Goal: Navigation & Orientation: Find specific page/section

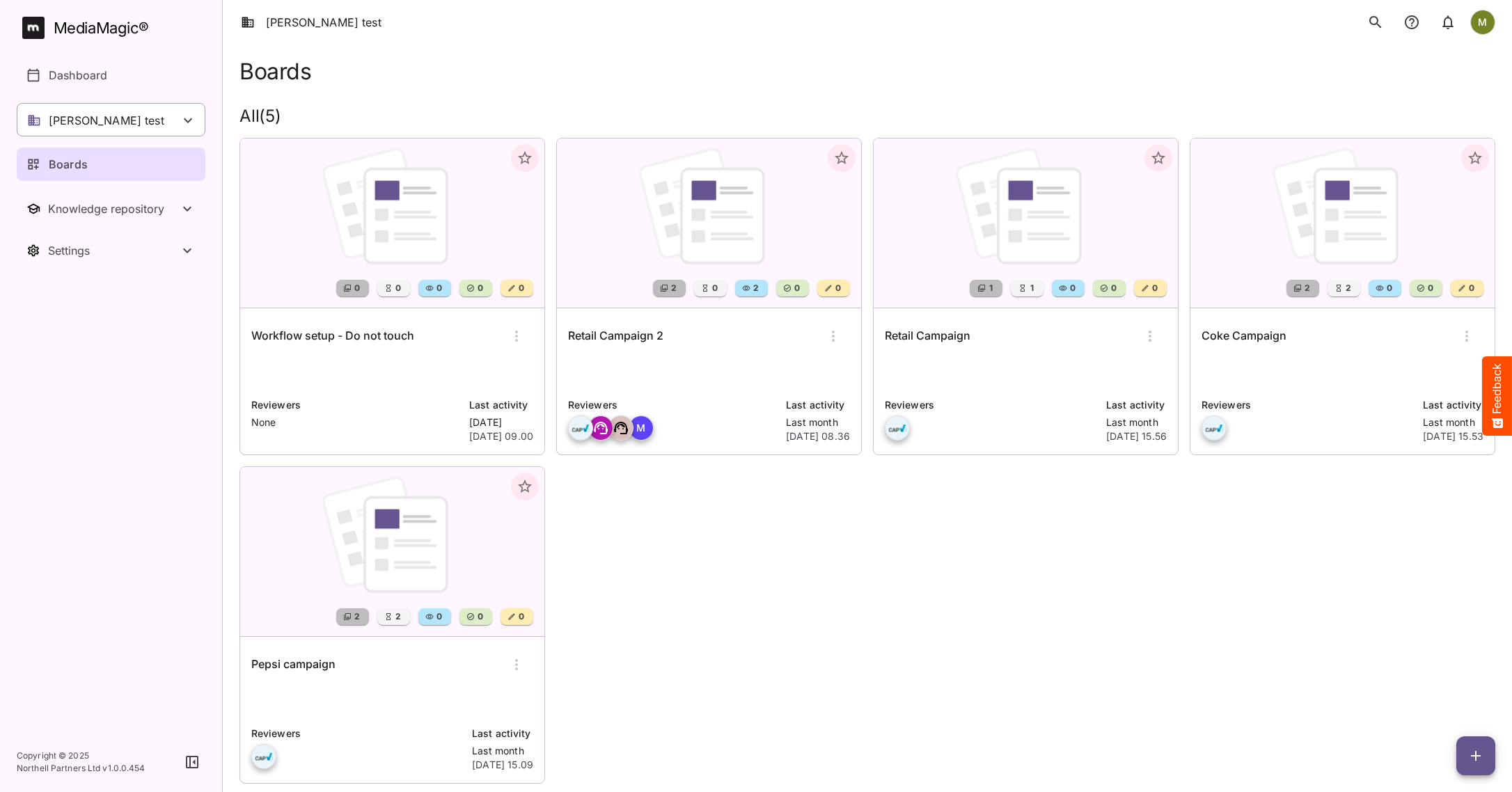
click at [186, 117] on icon at bounding box center [188, 120] width 17 height 17
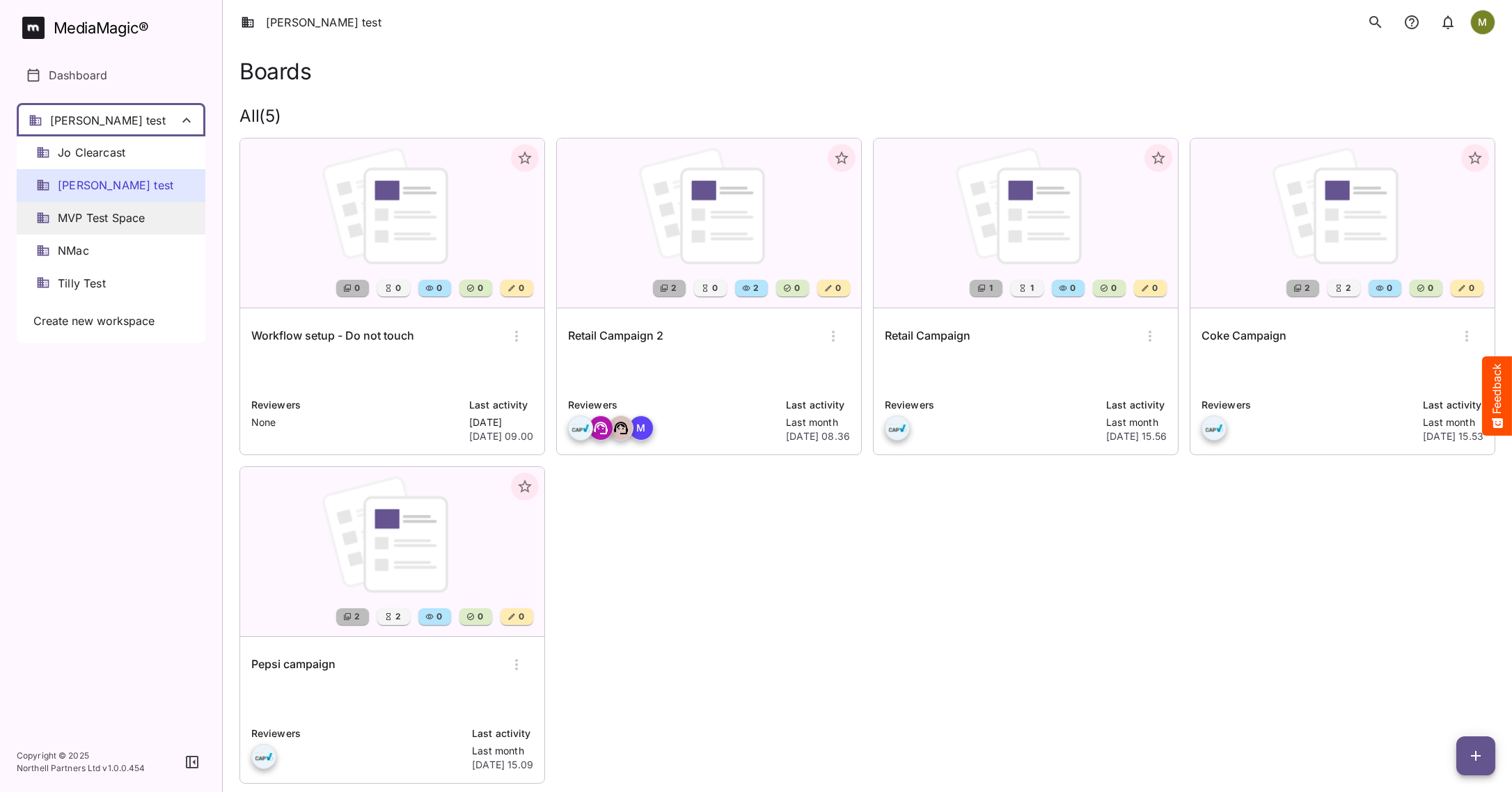
click at [116, 208] on div "MVP Test Space" at bounding box center [111, 218] width 189 height 32
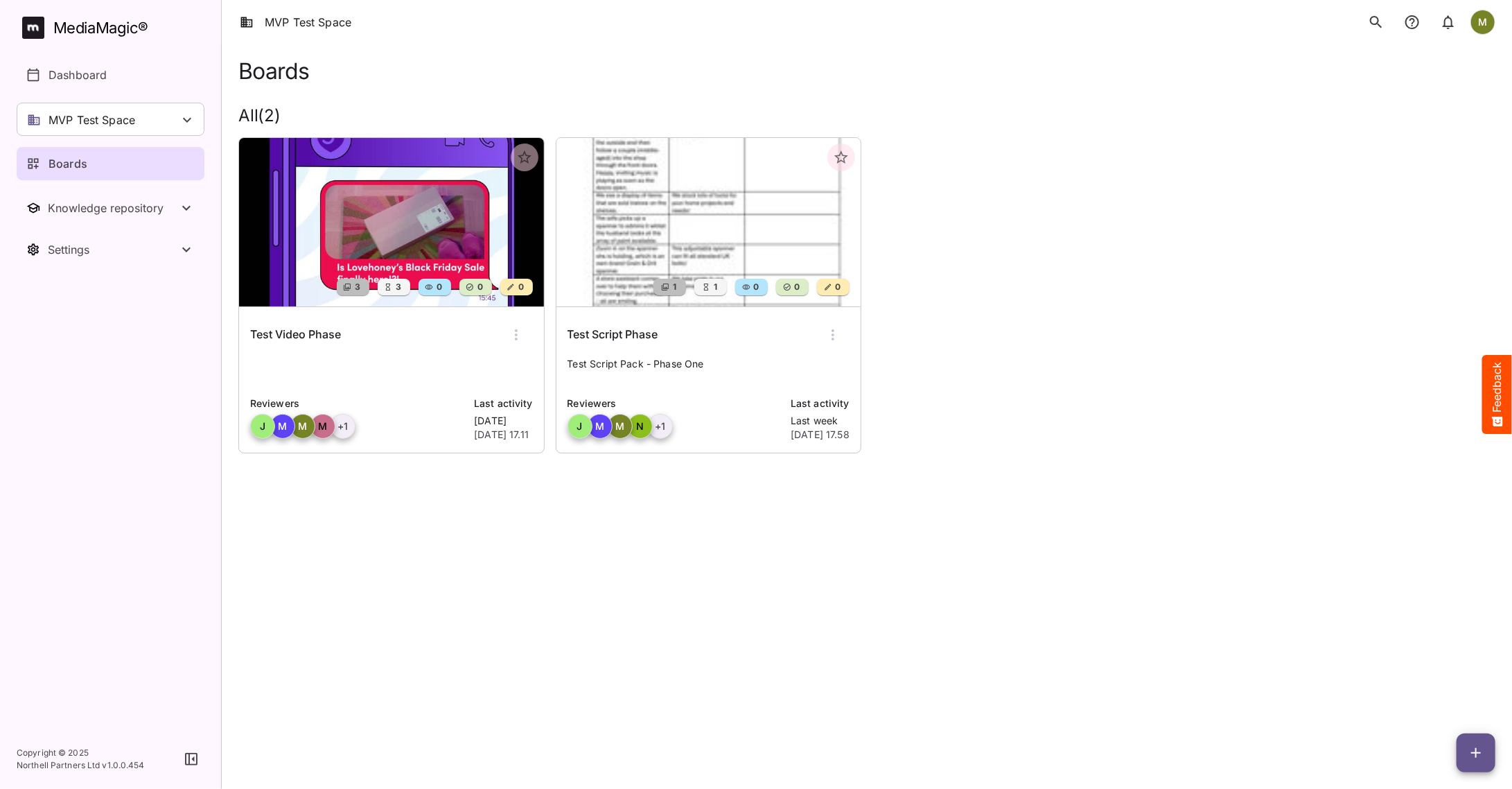
click at [314, 231] on img at bounding box center [391, 222] width 305 height 169
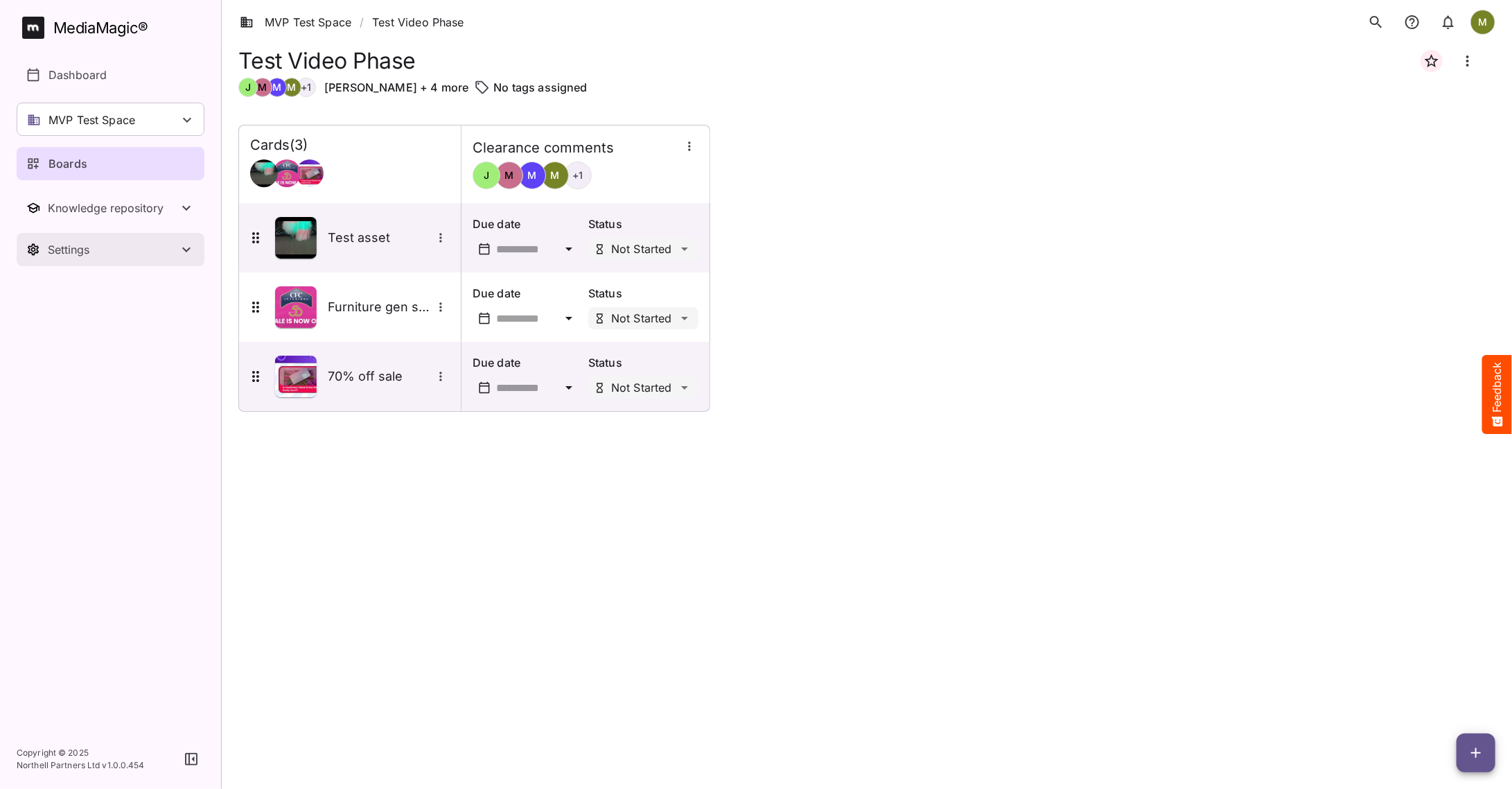
click at [68, 248] on div "Settings" at bounding box center [113, 249] width 131 height 14
click at [69, 326] on p "Data model" at bounding box center [79, 330] width 61 height 17
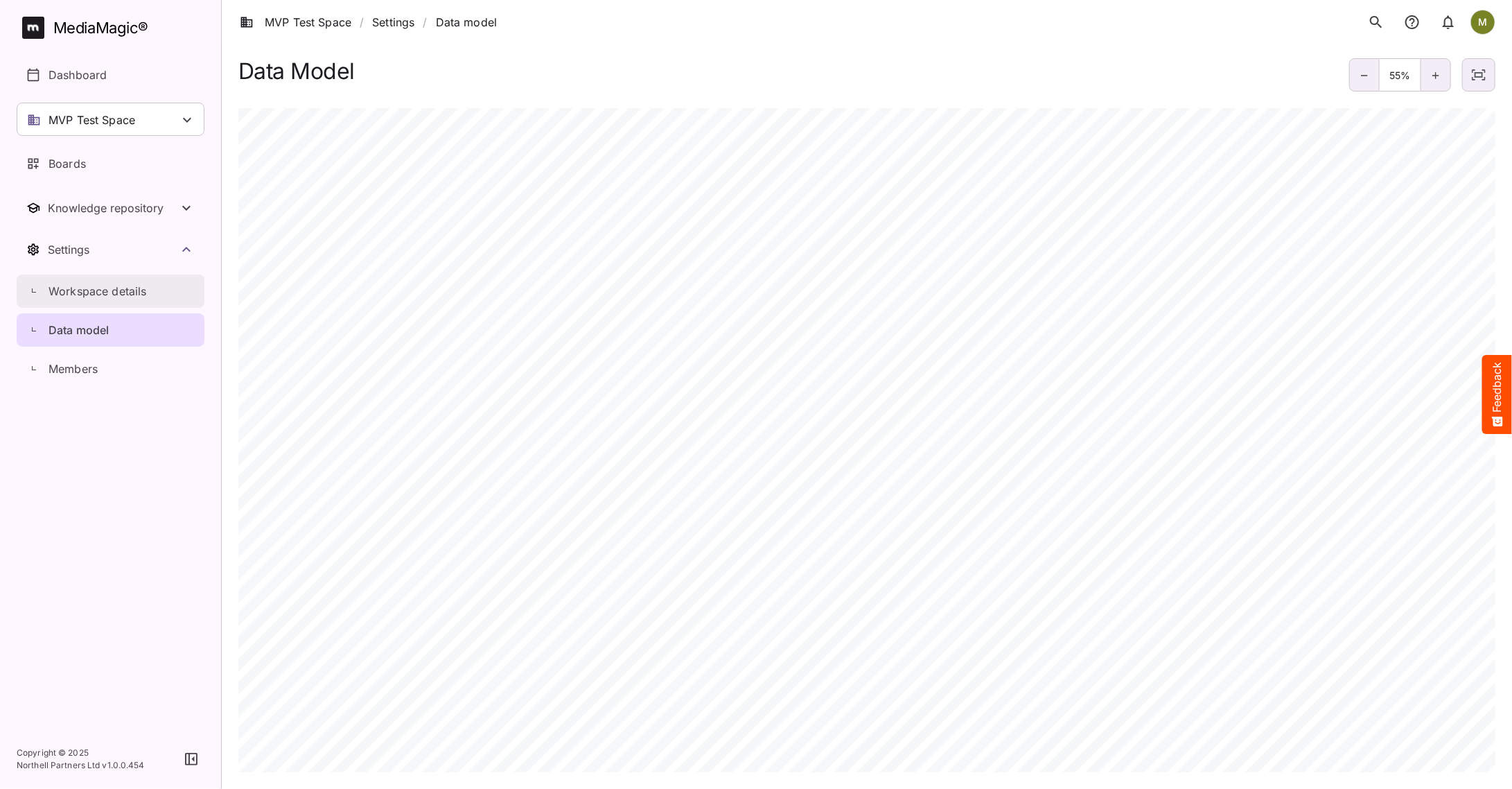
click at [65, 284] on p "Workspace details" at bounding box center [98, 291] width 98 height 17
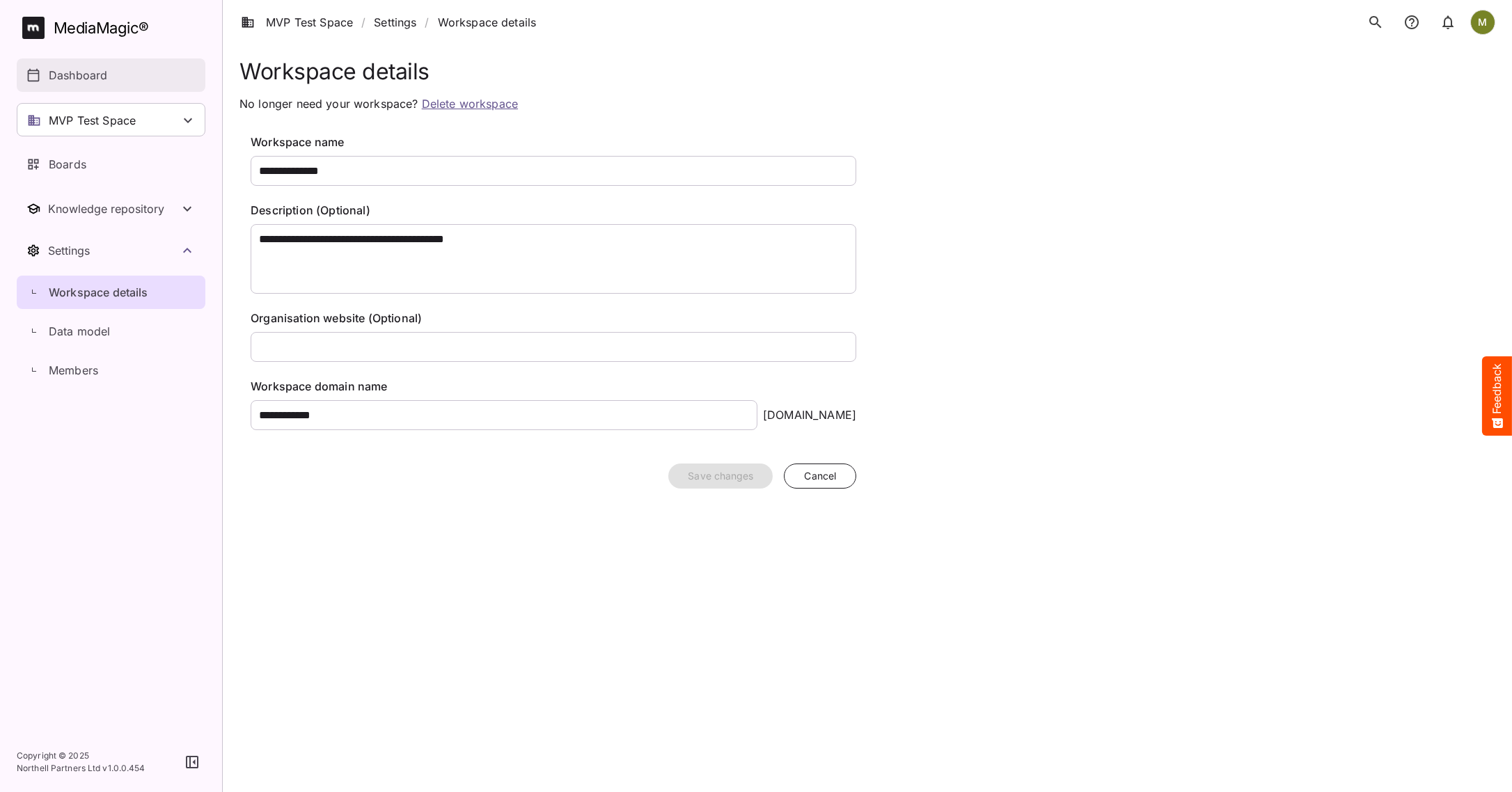
click at [63, 79] on p "Dashboard" at bounding box center [78, 75] width 58 height 17
